Goal: Transaction & Acquisition: Purchase product/service

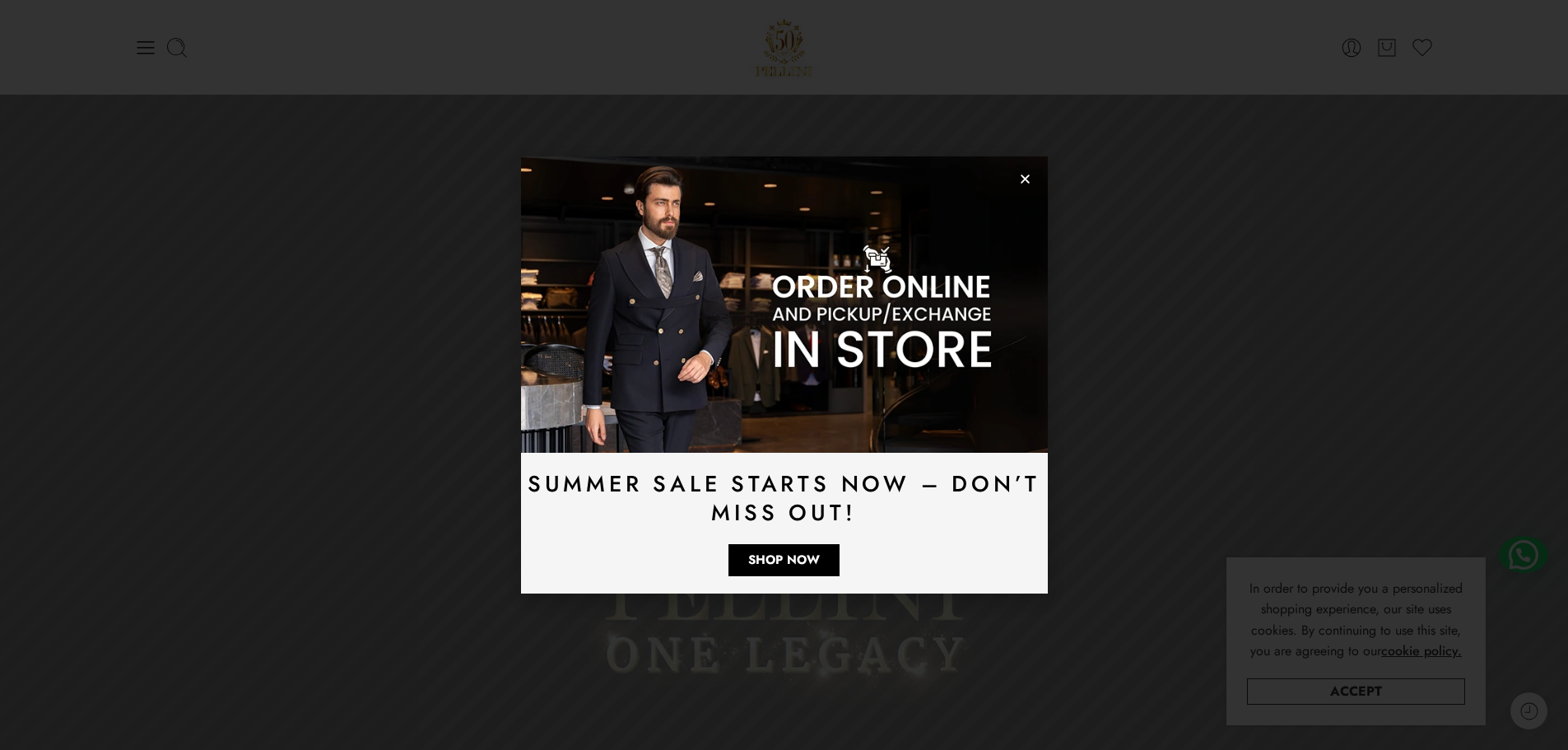
click at [1024, 177] on icon "Close" at bounding box center [1025, 179] width 13 height 13
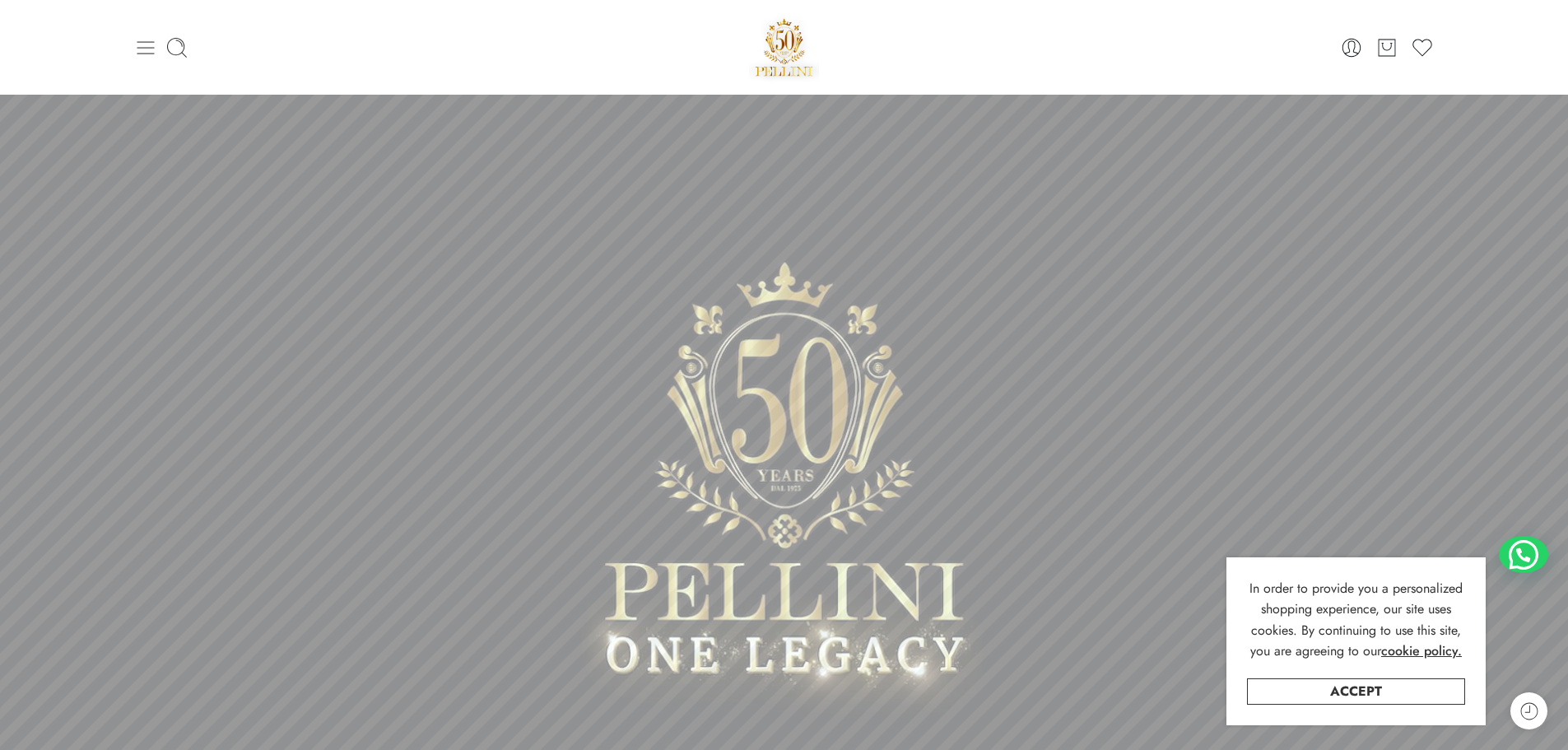
click at [141, 53] on icon at bounding box center [146, 48] width 17 height 14
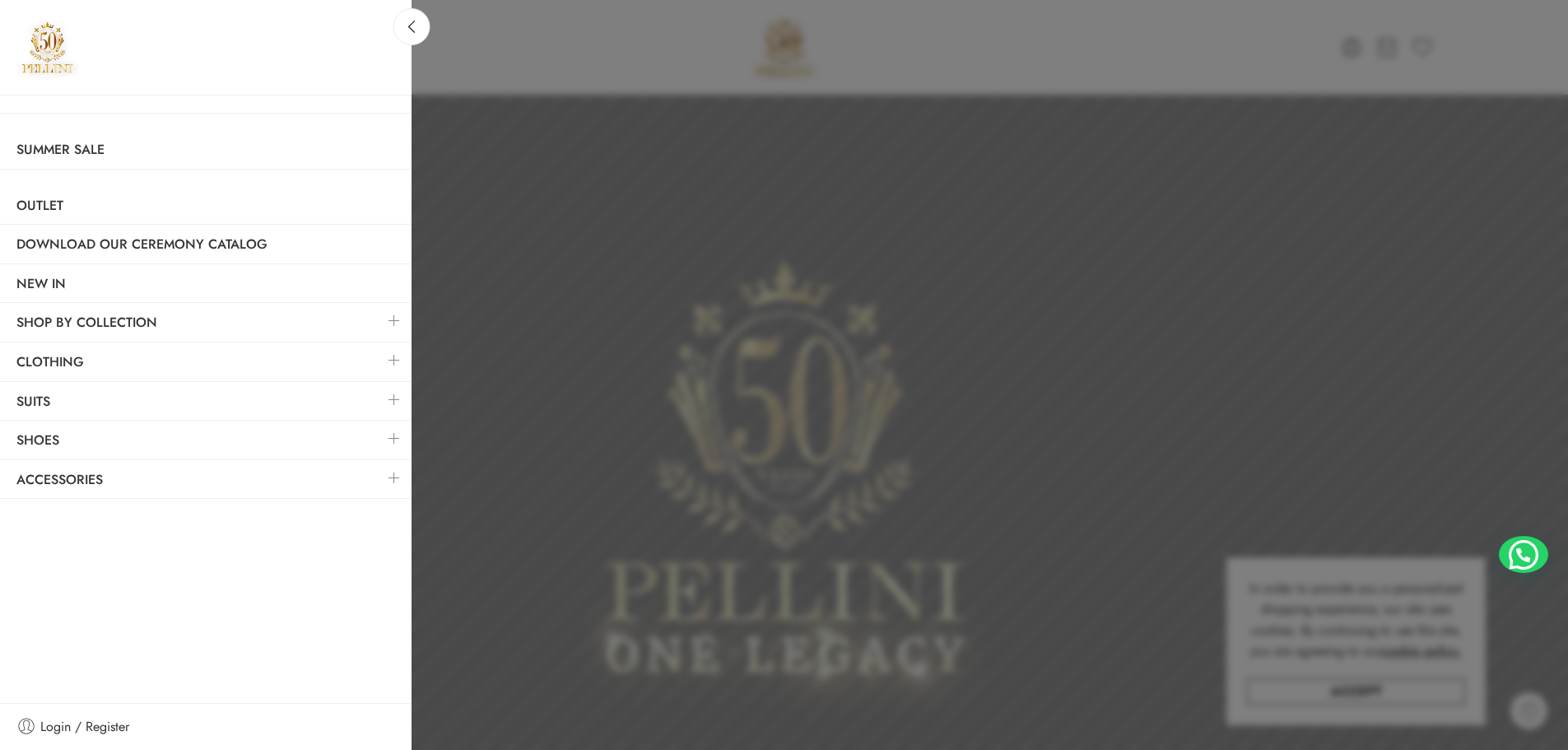
click at [390, 367] on link at bounding box center [395, 360] width 35 height 36
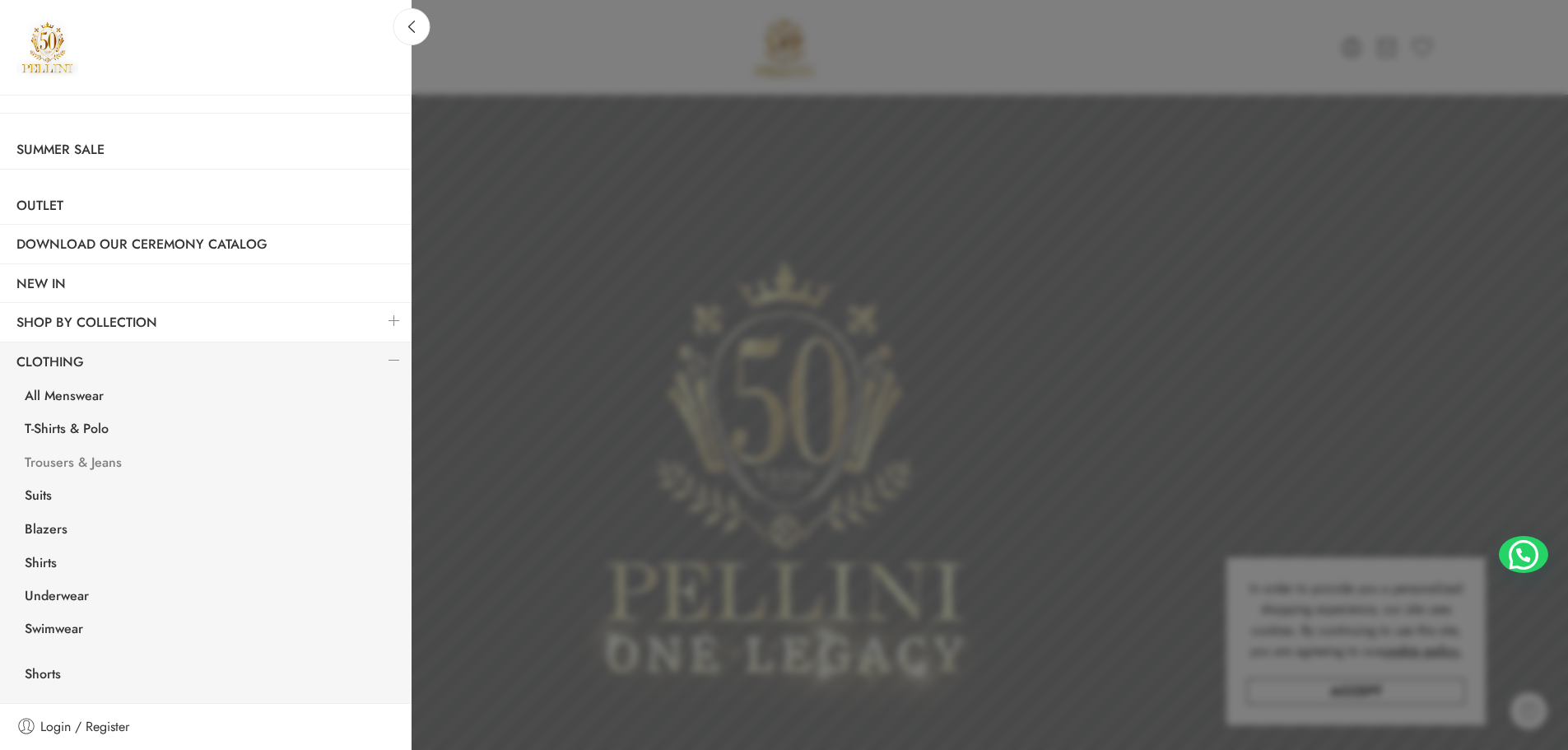
click at [48, 464] on link "Trousers & Jeans" at bounding box center [210, 464] width 404 height 34
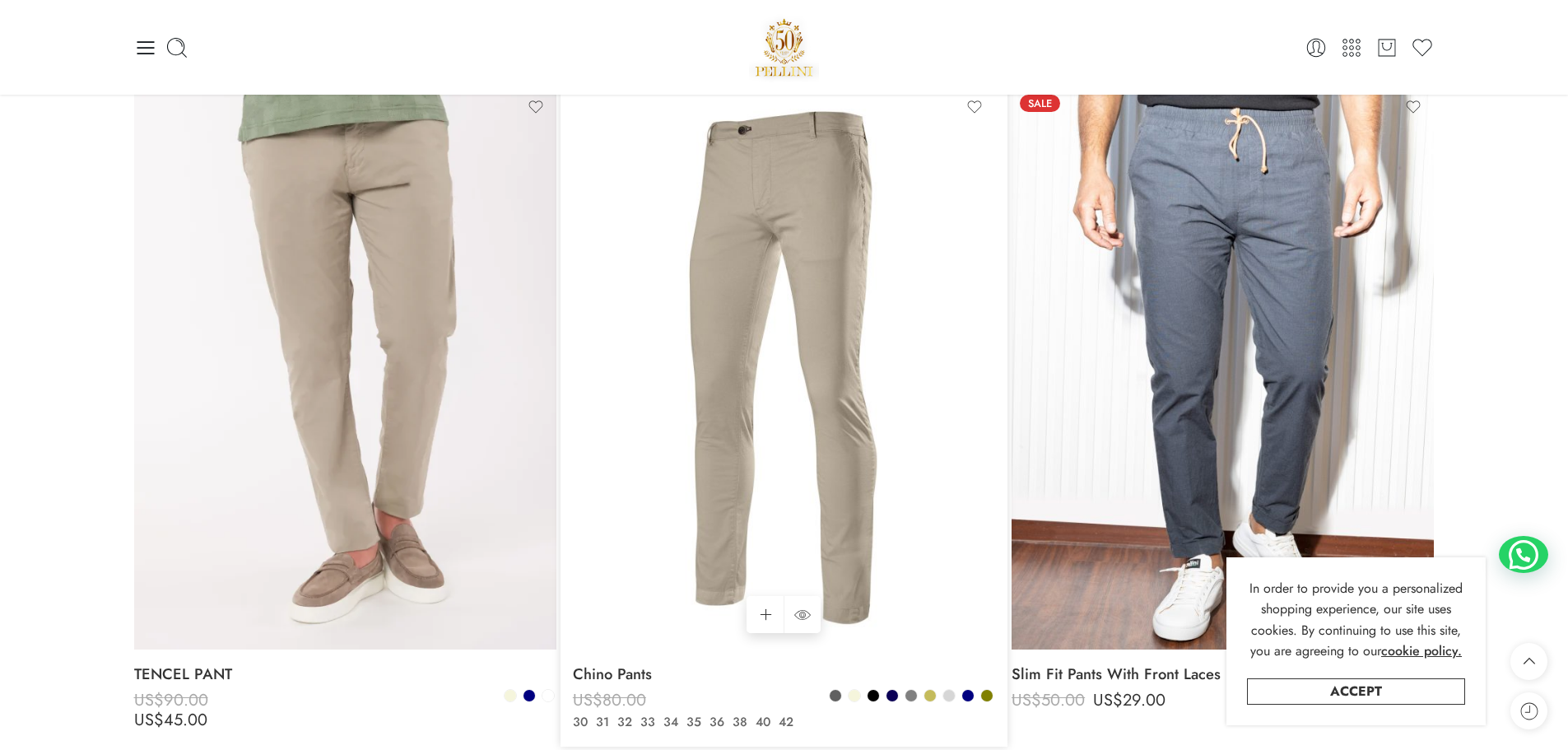
scroll to position [2222, 0]
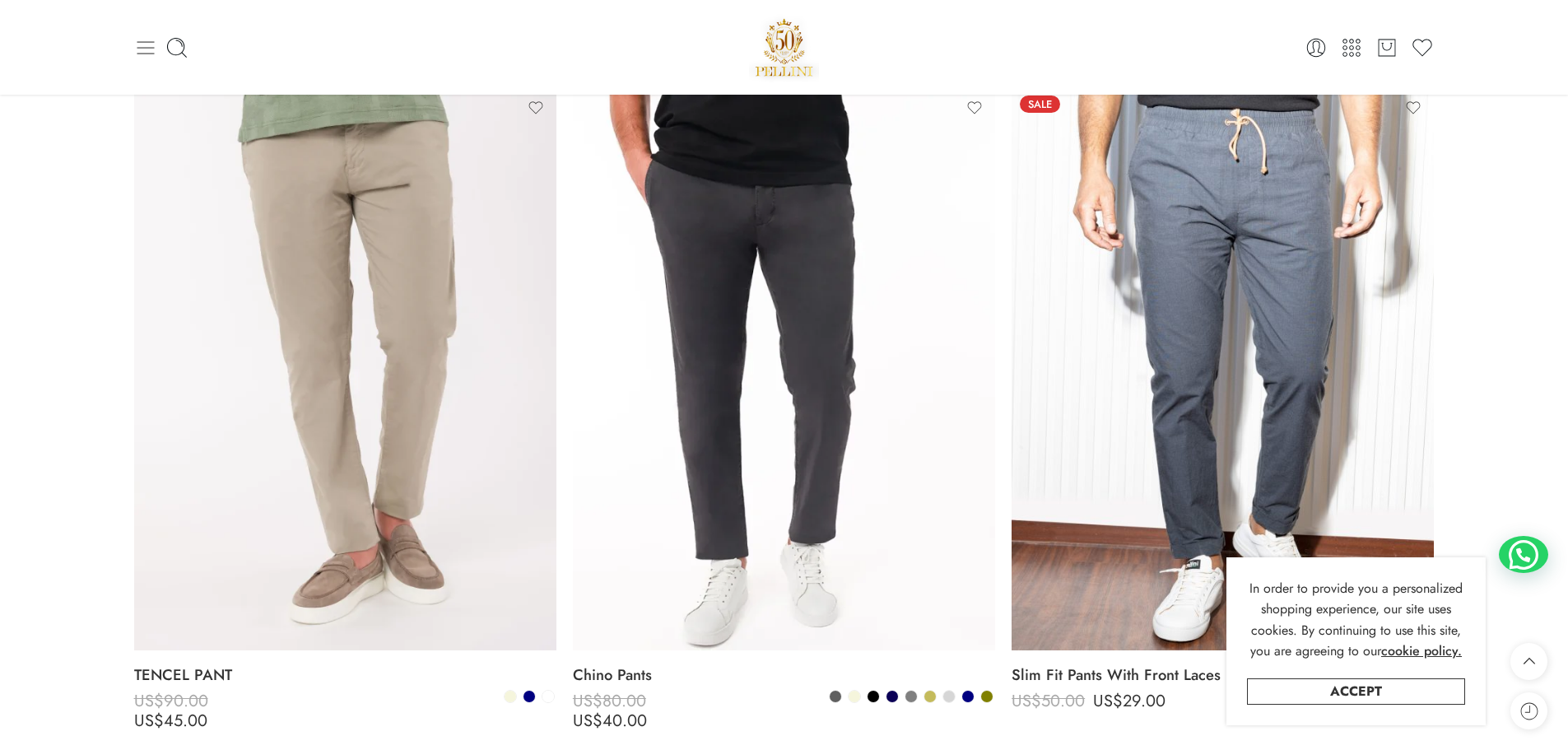
click at [139, 47] on icon at bounding box center [146, 48] width 17 height 14
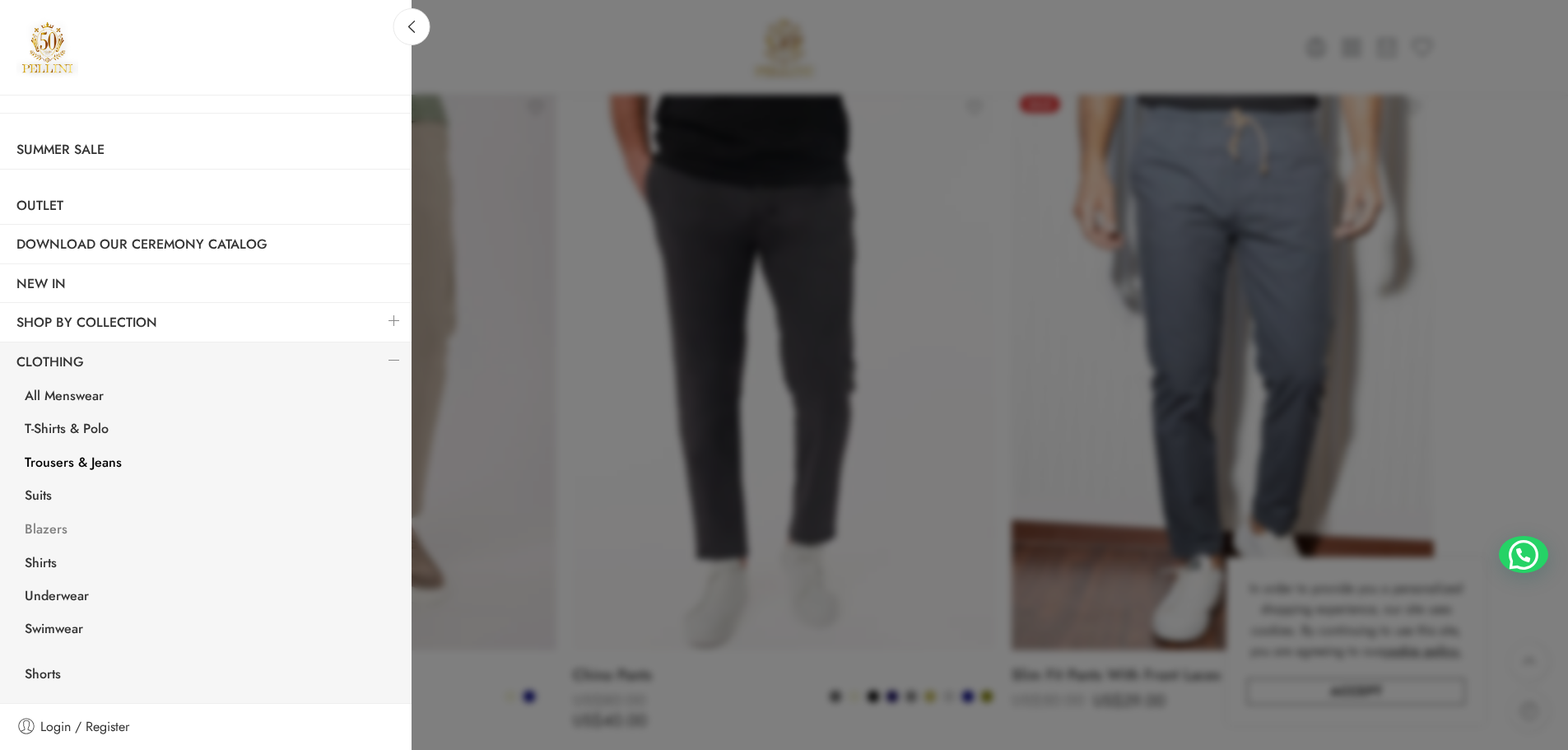
click at [42, 531] on link "Blazers" at bounding box center [210, 531] width 404 height 34
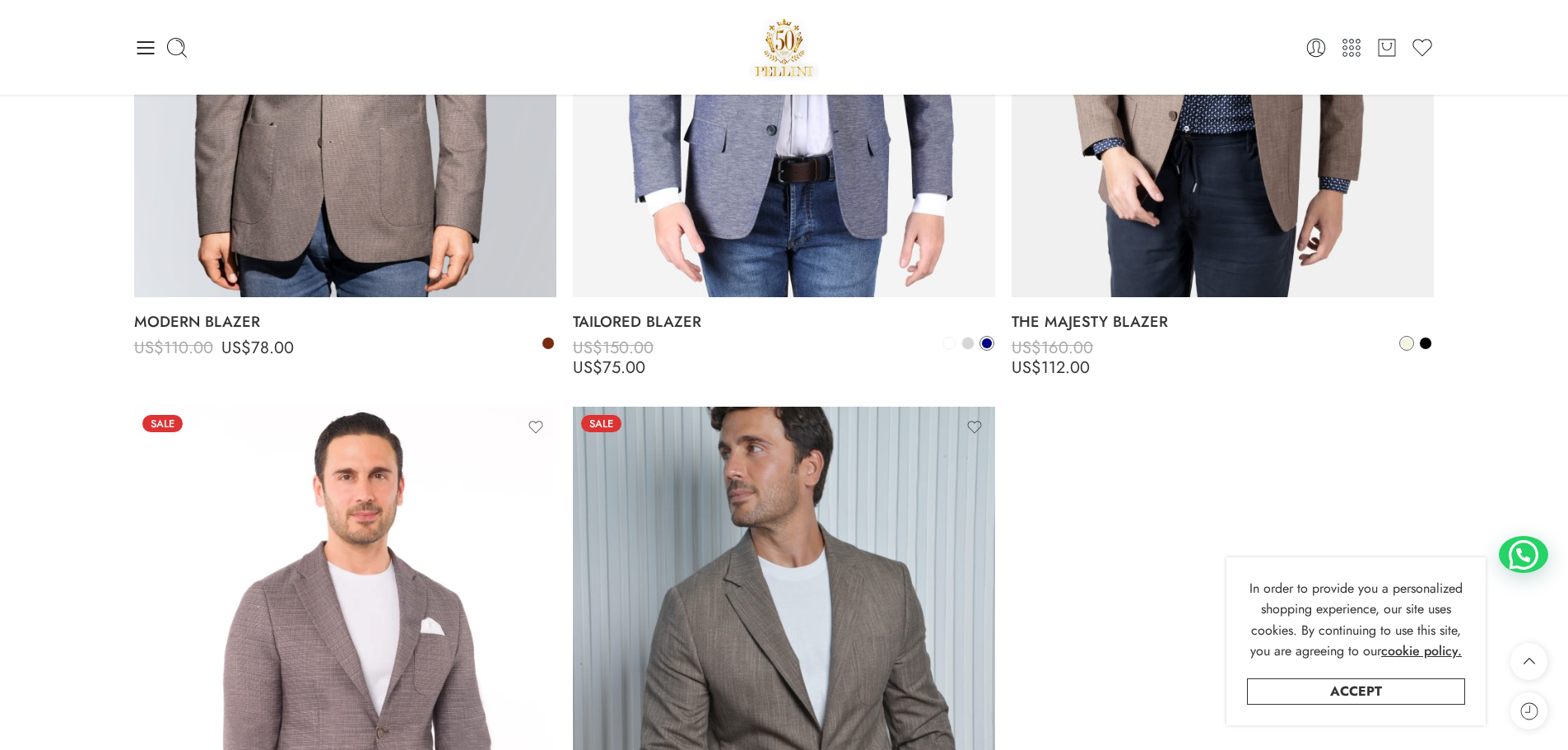
scroll to position [987, 0]
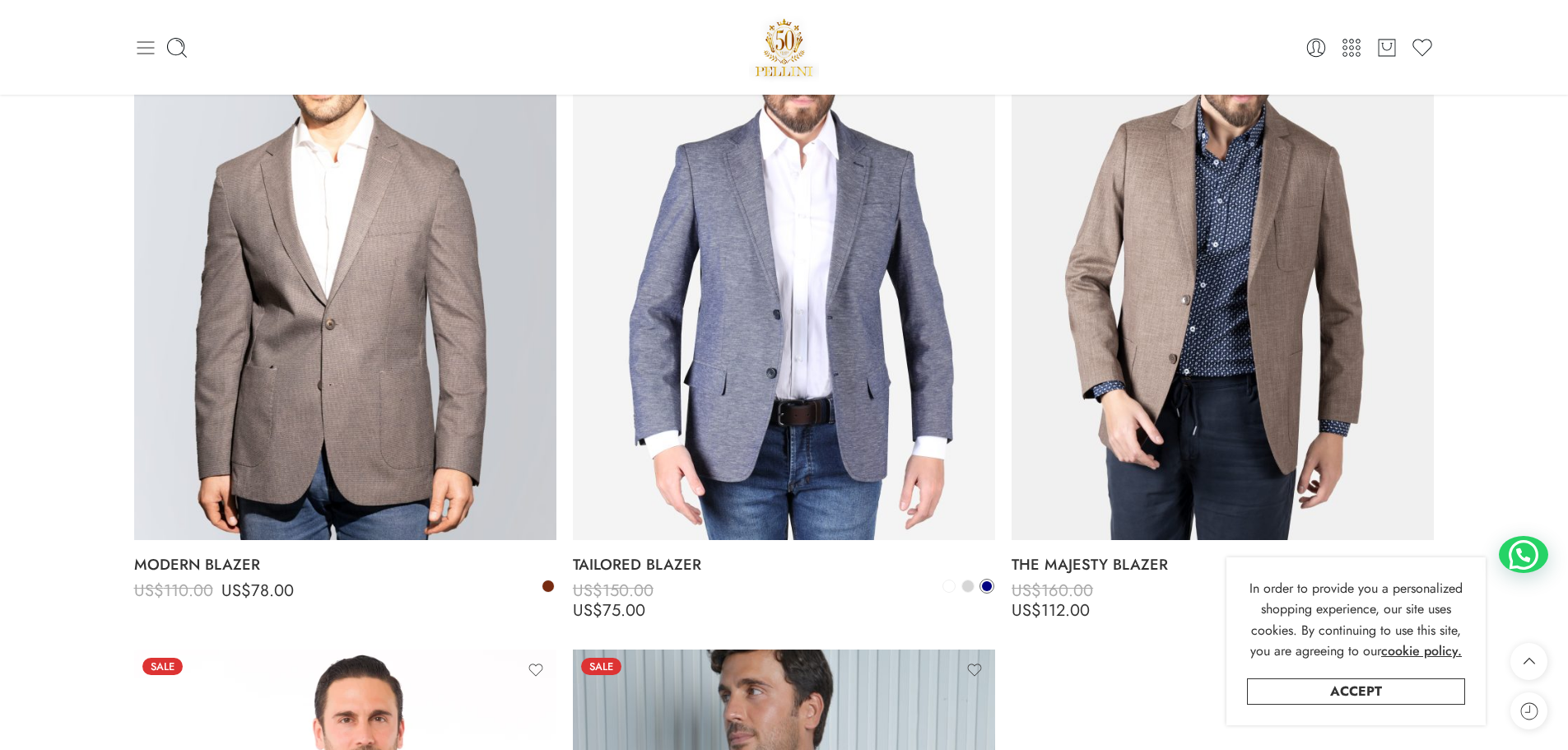
click at [148, 43] on icon at bounding box center [146, 48] width 23 height 23
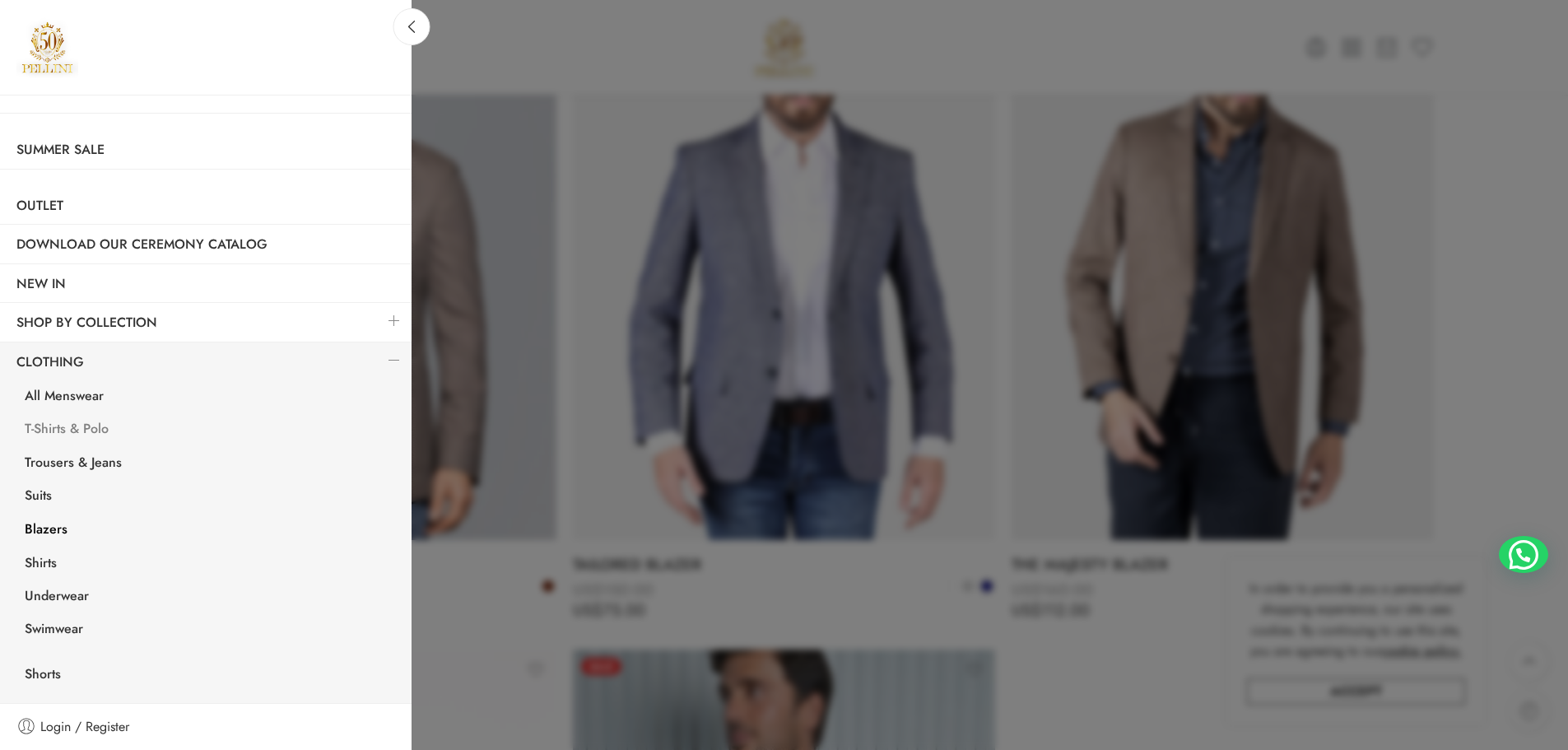
click at [75, 433] on link "T-Shirts & Polo" at bounding box center [210, 431] width 404 height 34
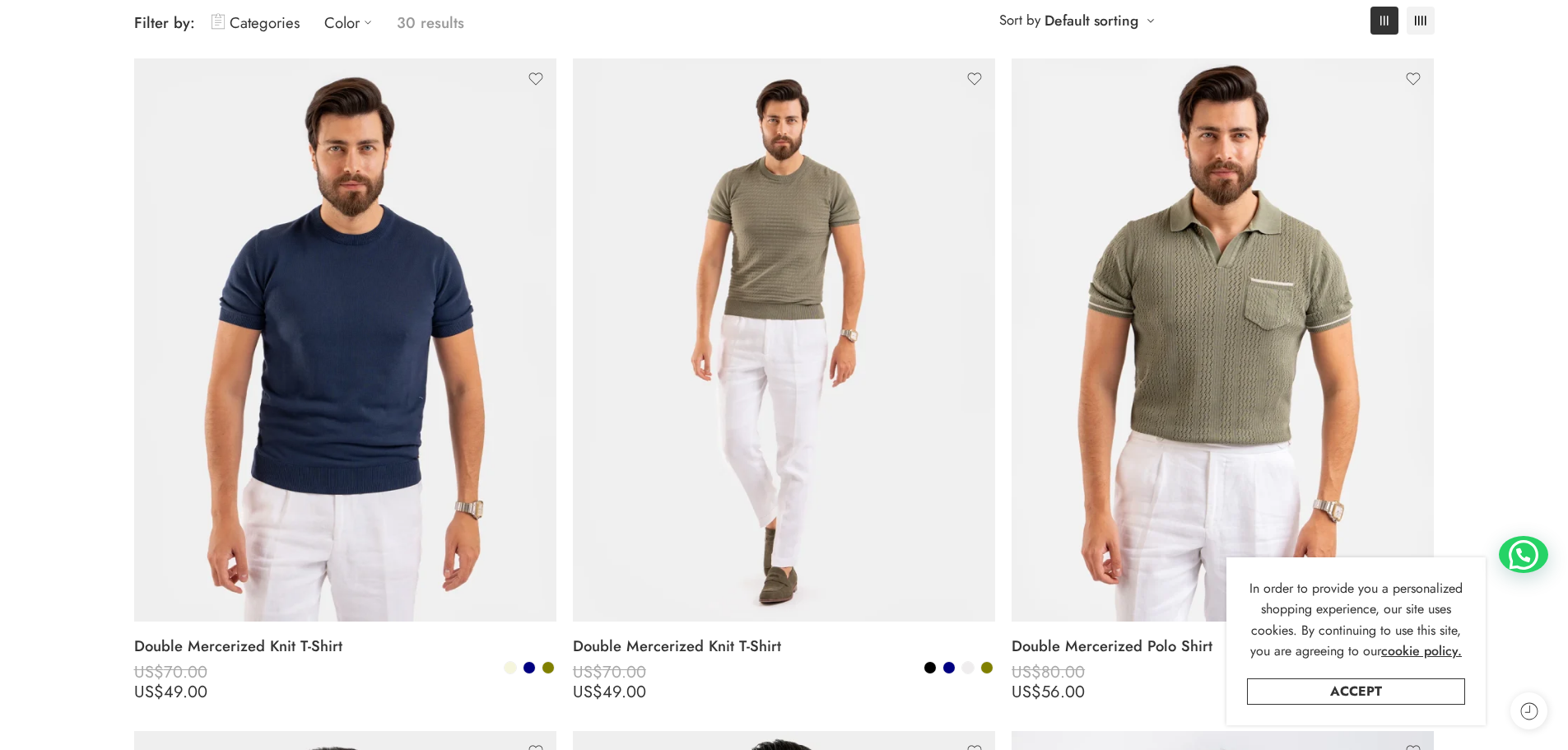
scroll to position [329, 0]
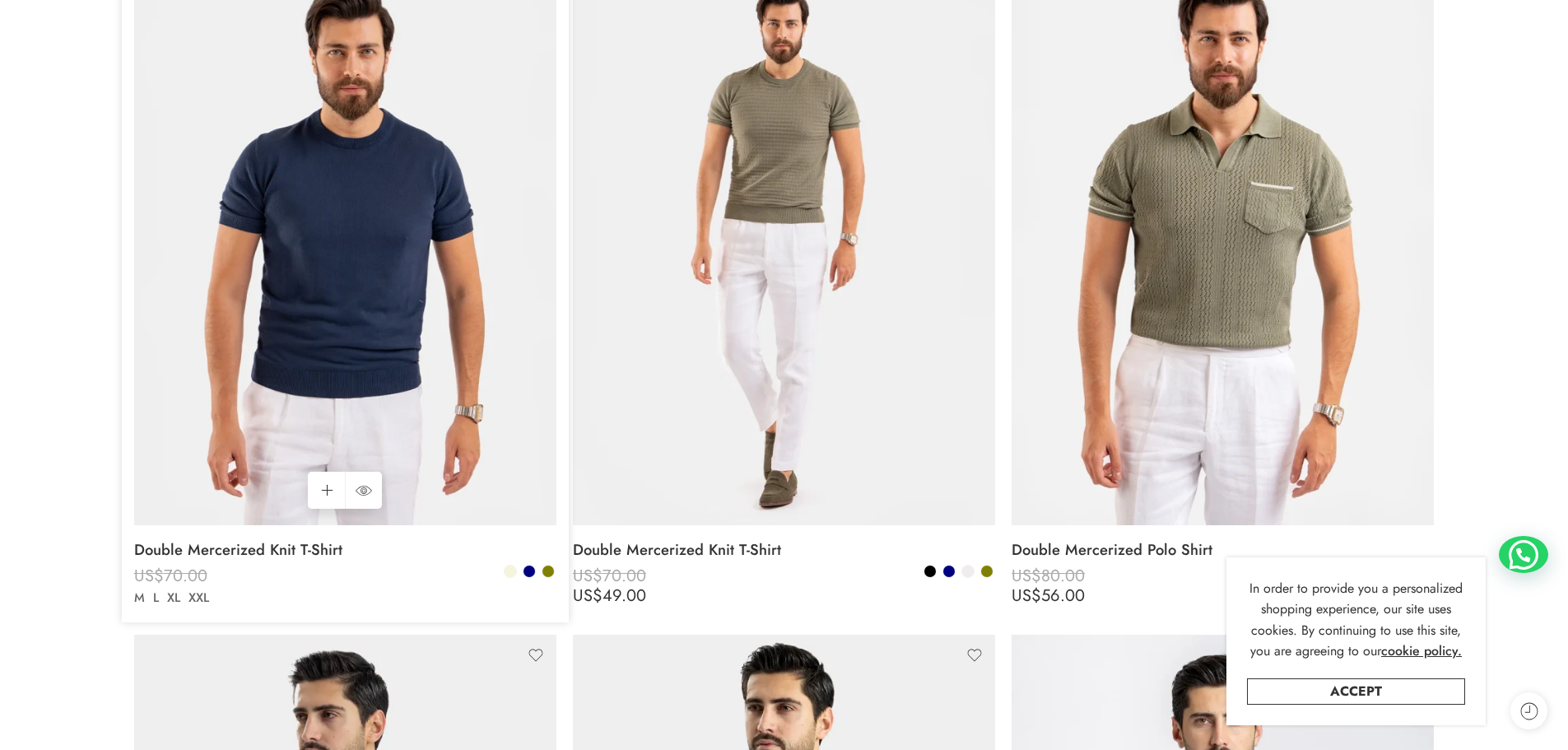
click at [366, 254] on img at bounding box center [345, 243] width 422 height 563
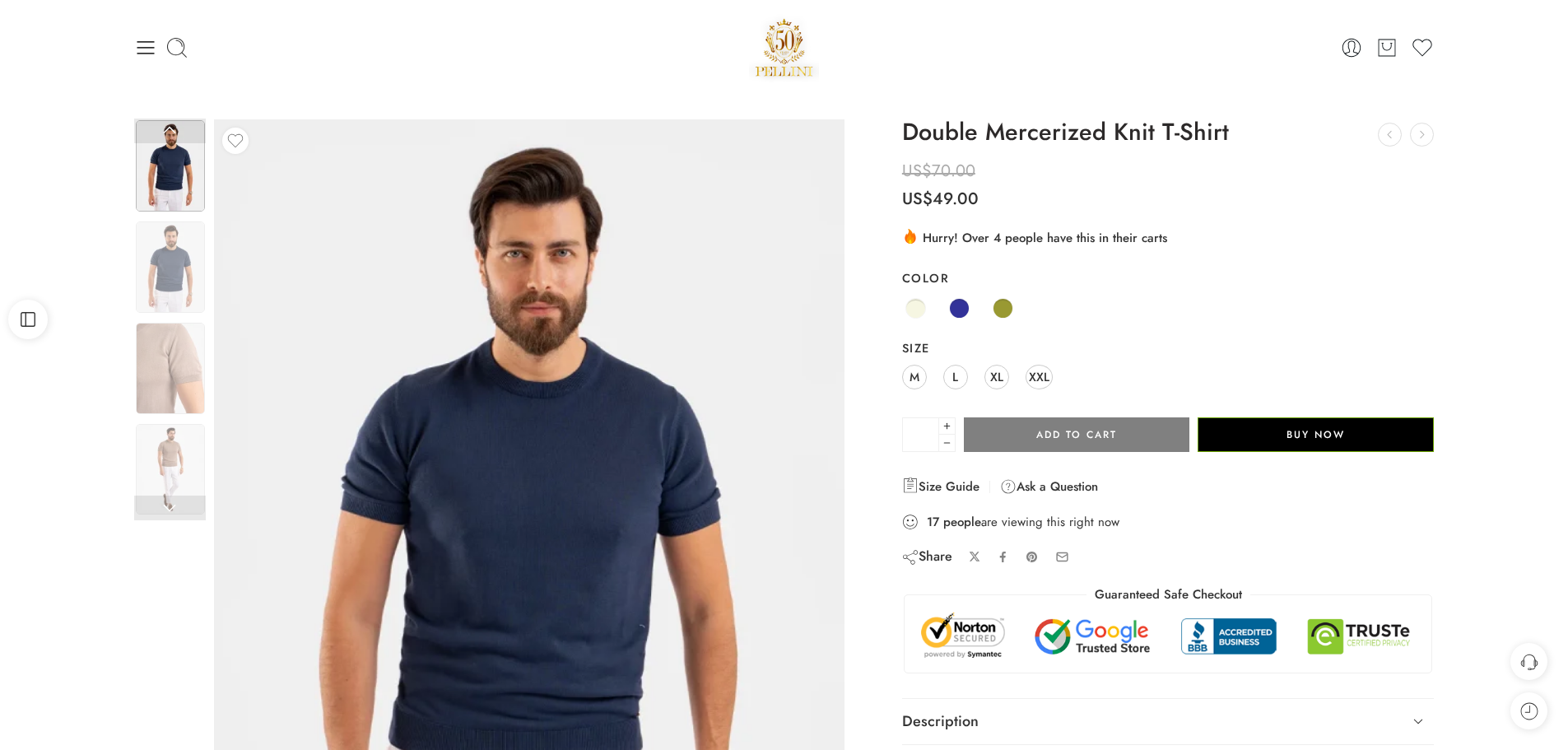
click at [596, 530] on img at bounding box center [529, 540] width 630 height 841
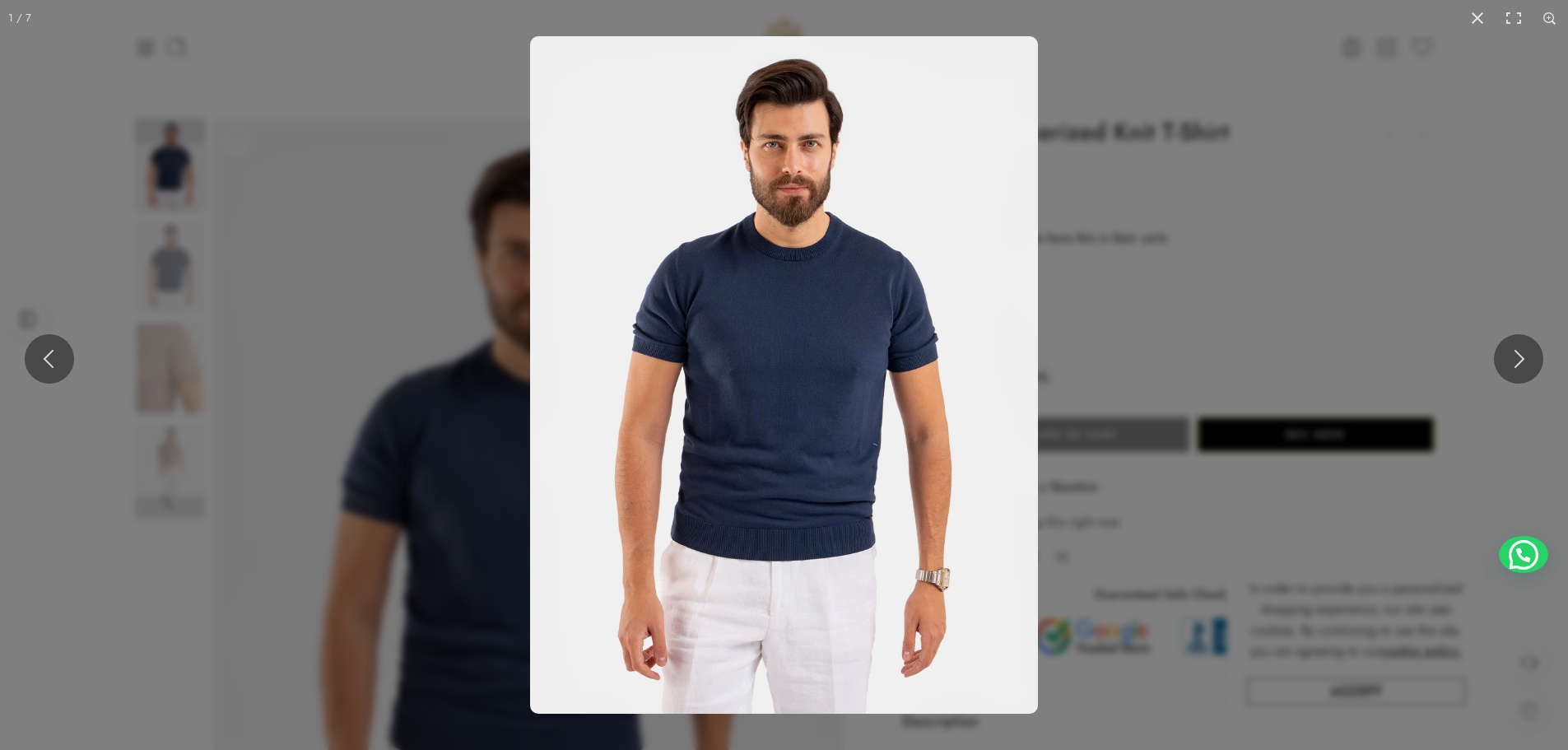
click at [746, 454] on img at bounding box center [784, 375] width 508 height 678
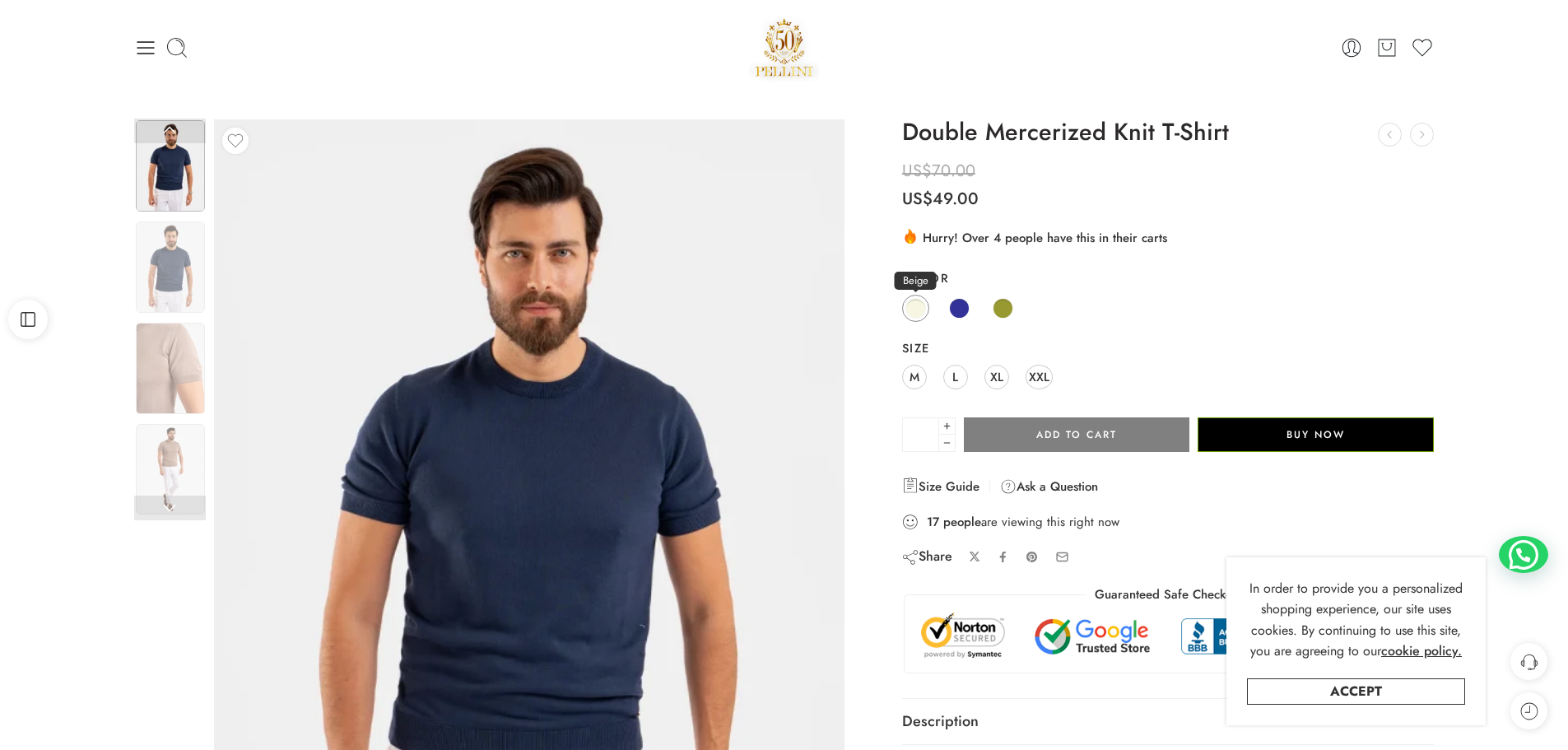
click at [919, 309] on span at bounding box center [915, 308] width 20 height 20
click at [122, 364] on div "Previous Loading image Next US$" at bounding box center [784, 554] width 1568 height 919
click at [137, 366] on img at bounding box center [171, 368] width 70 height 92
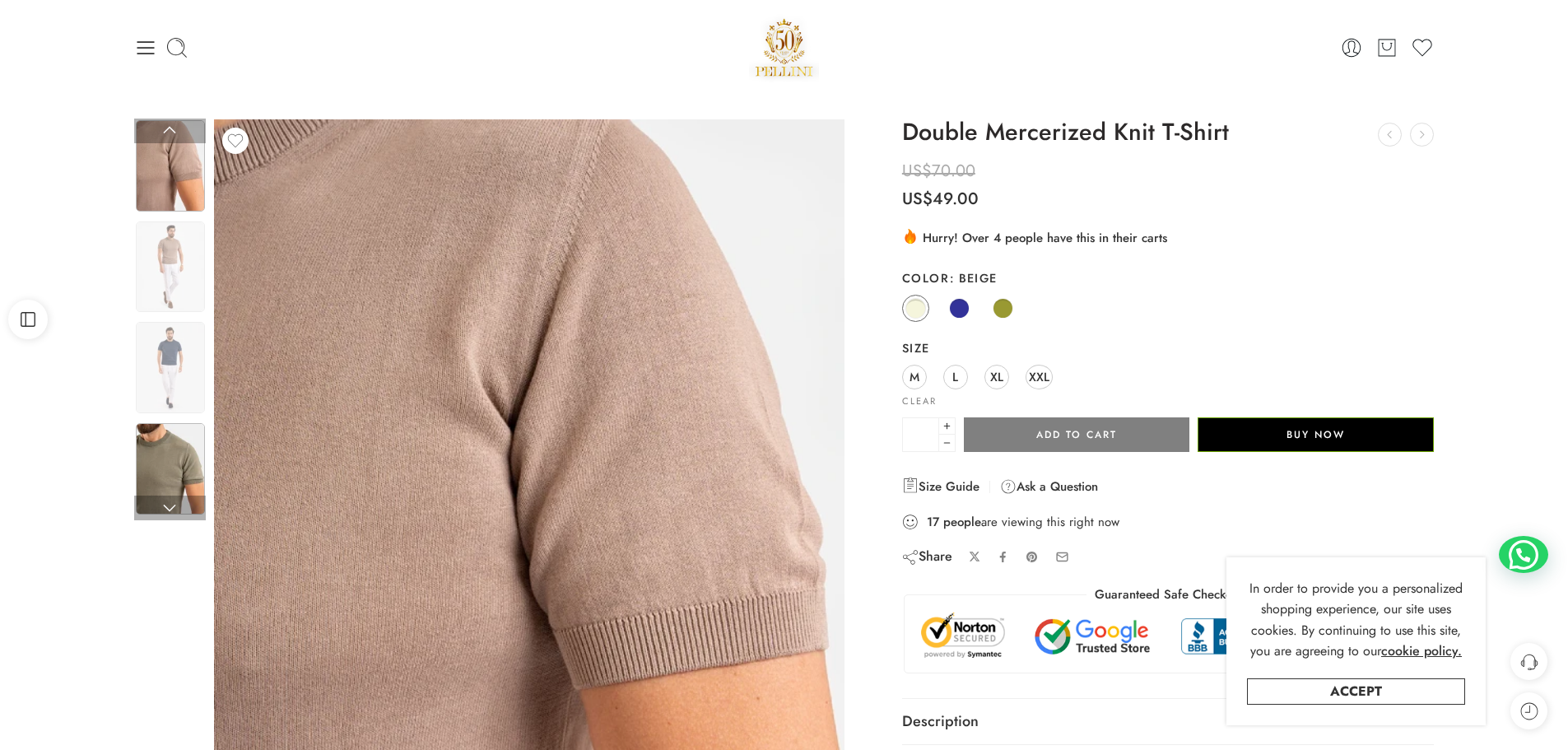
click at [171, 474] on img at bounding box center [171, 468] width 70 height 92
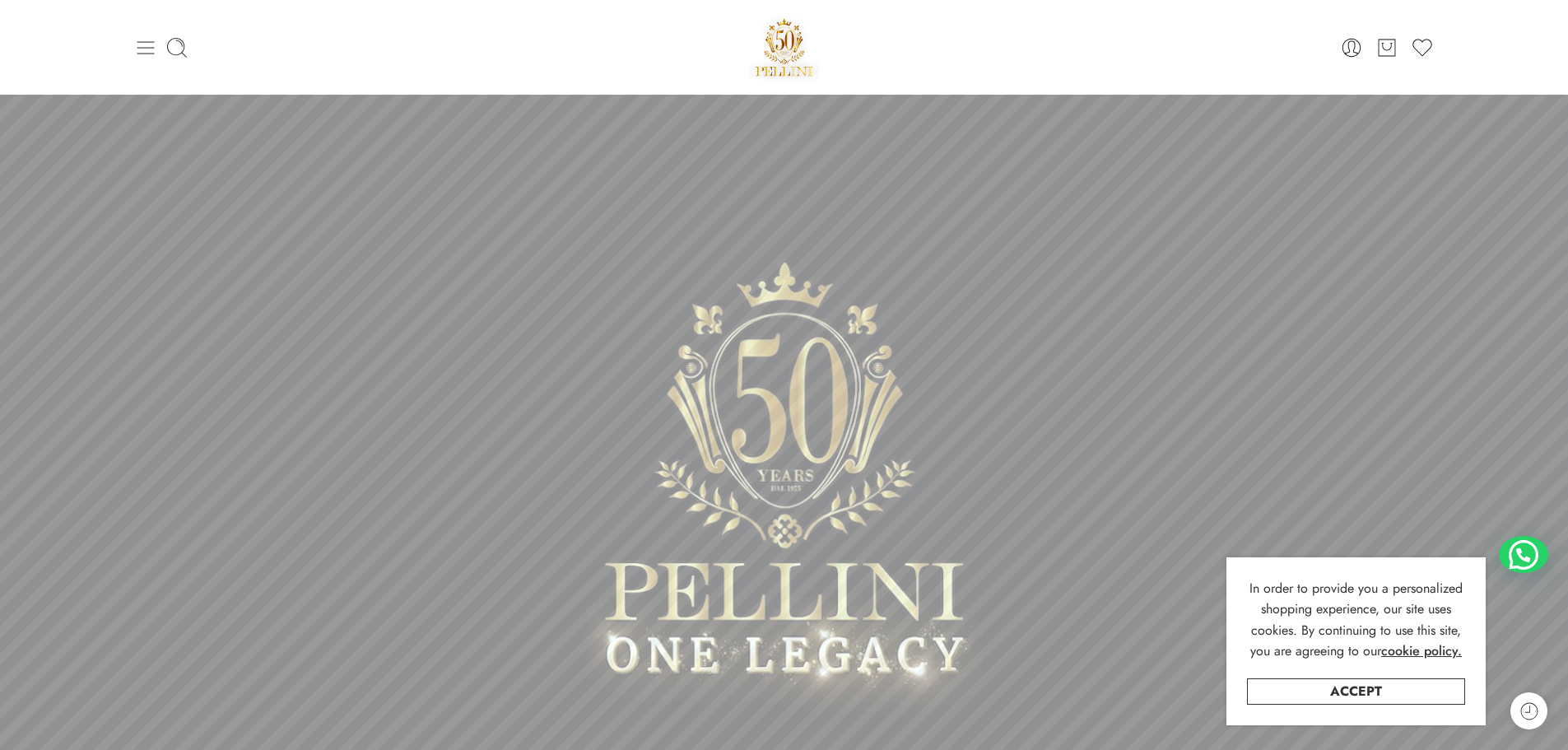
click at [140, 53] on icon at bounding box center [146, 48] width 17 height 14
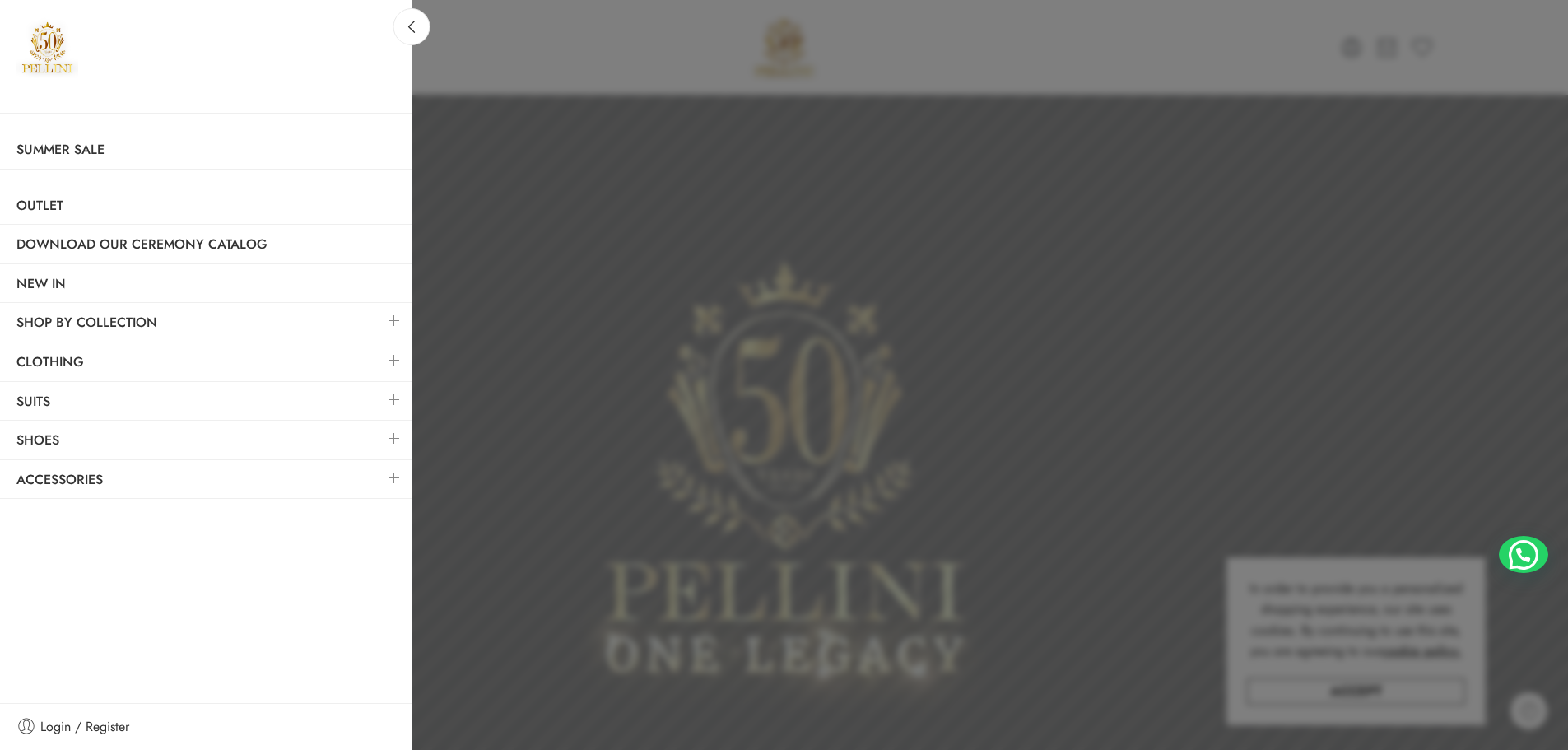
click at [388, 358] on link at bounding box center [395, 360] width 35 height 36
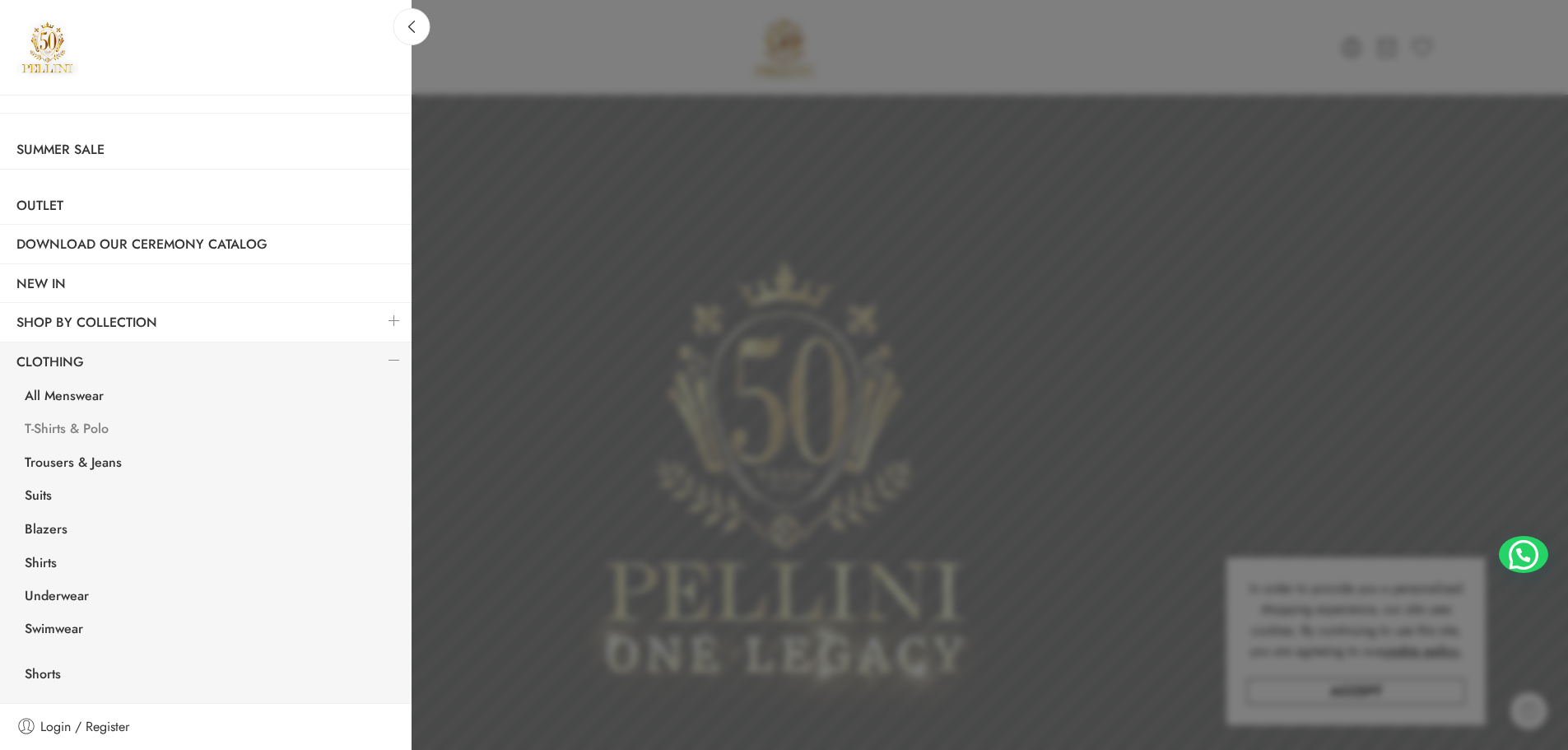
click at [42, 432] on link "T-Shirts & Polo" at bounding box center [210, 431] width 404 height 34
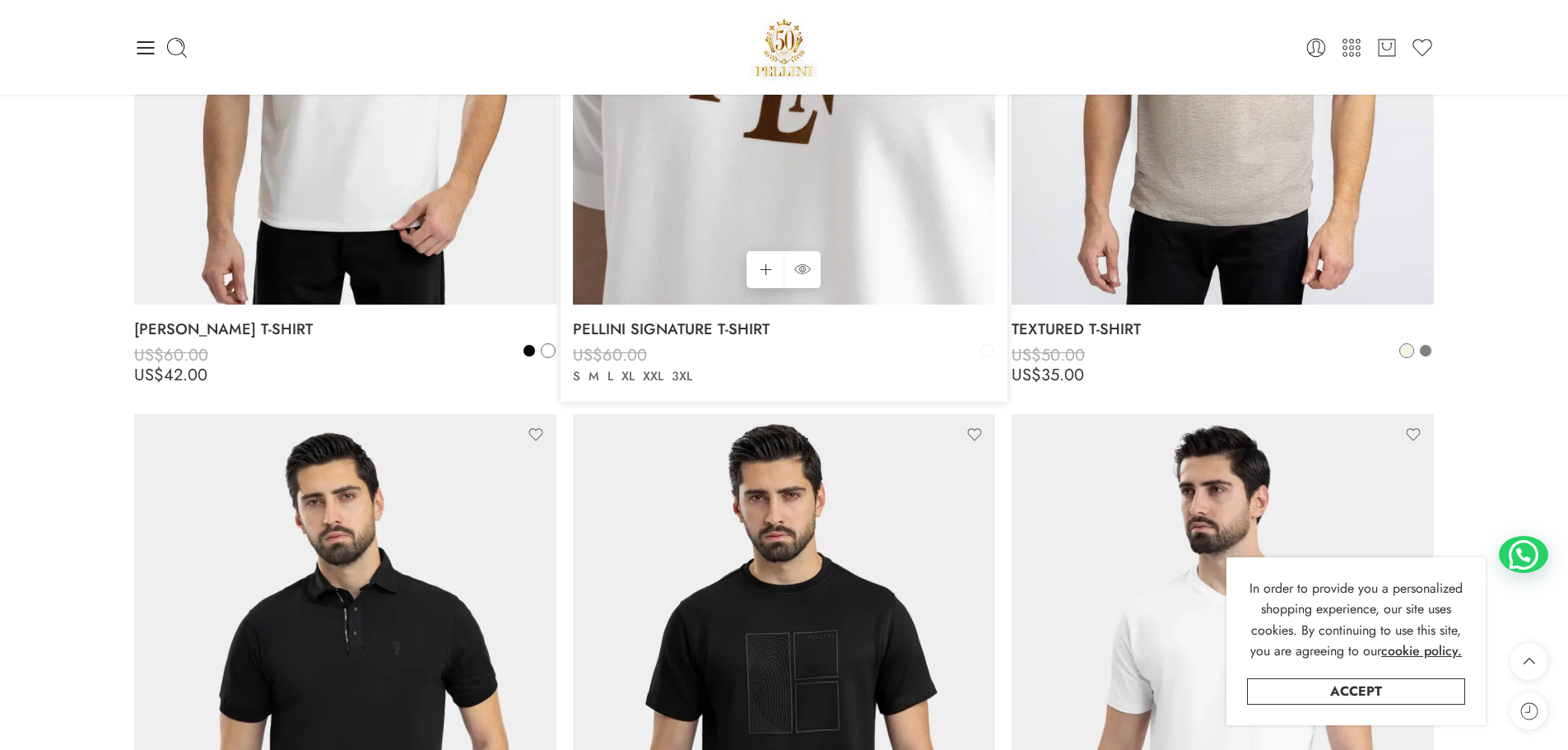
scroll to position [1070, 0]
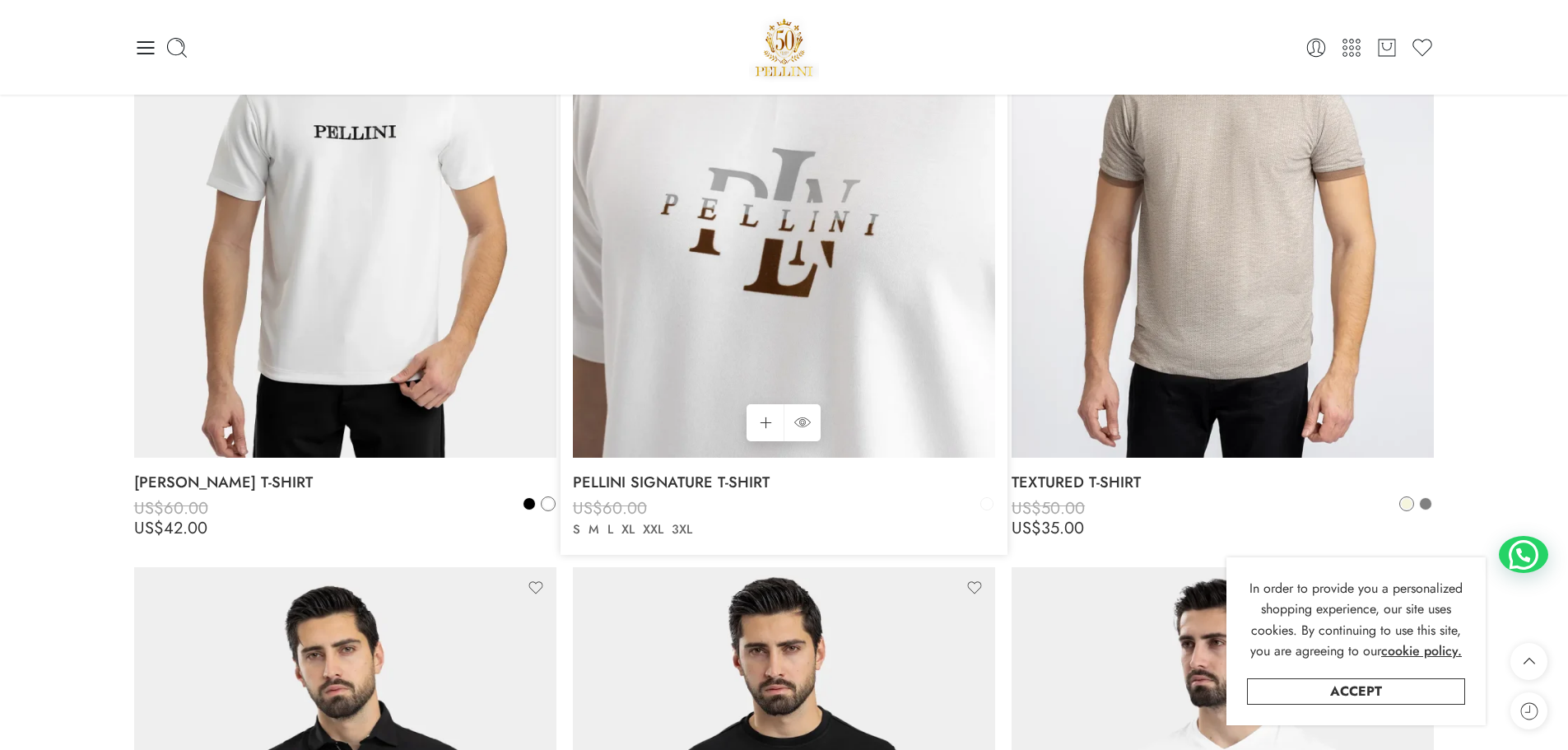
click at [814, 198] on img at bounding box center [783, 175] width 422 height 563
